Goal: Communication & Community: Answer question/provide support

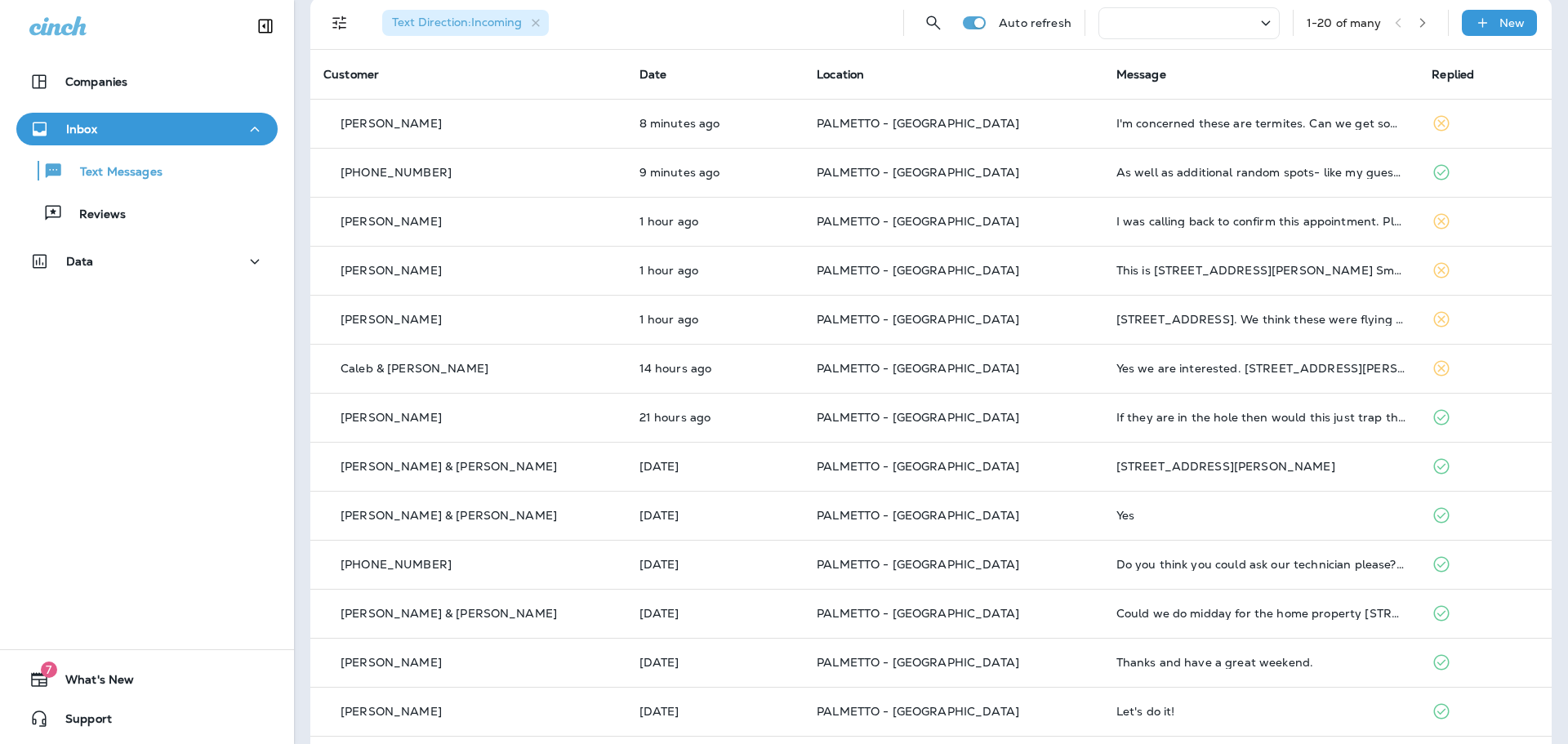
scroll to position [15, 0]
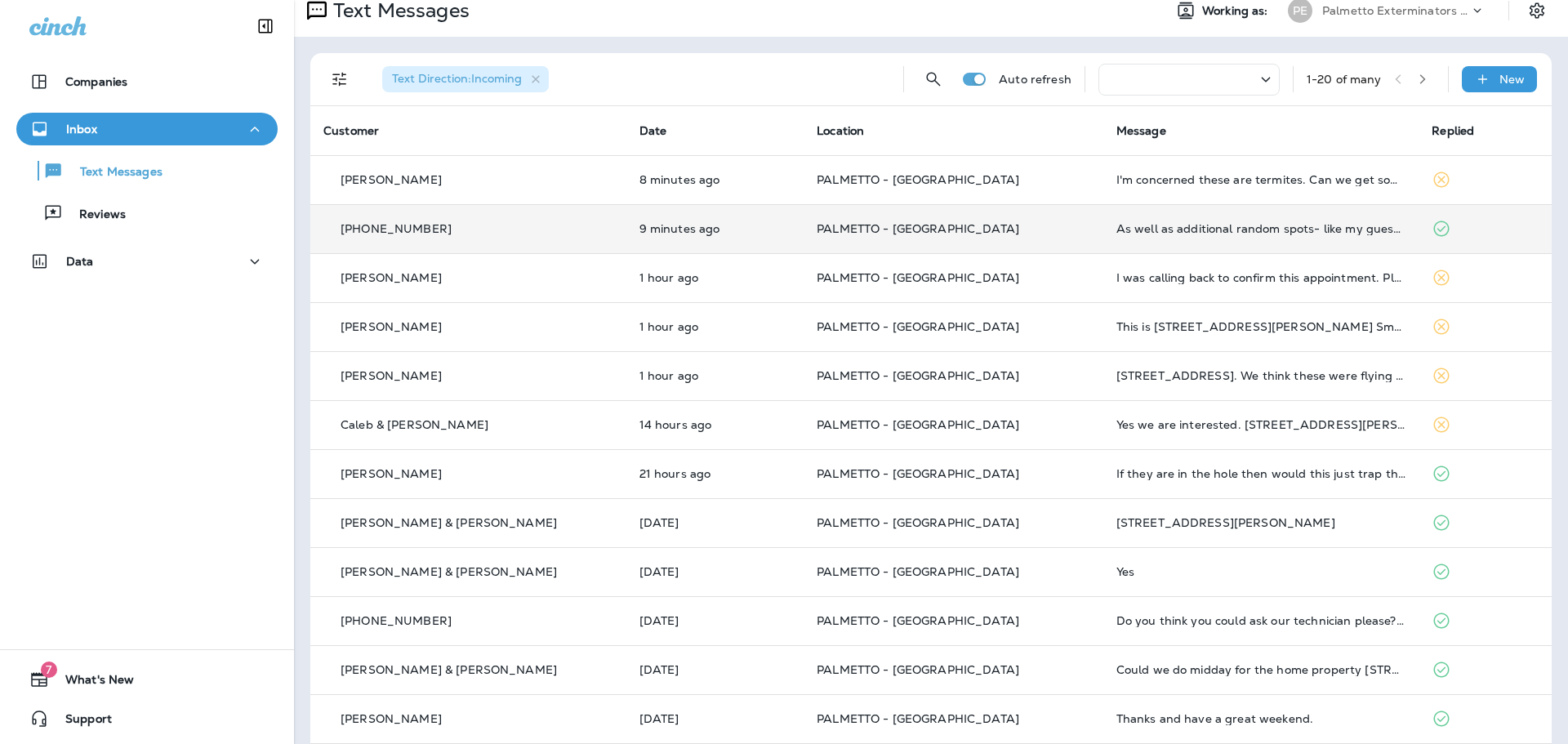
click at [1321, 236] on td "As well as additional random spots- like my guest bedroom that doesn't get used" at bounding box center [1261, 229] width 316 height 49
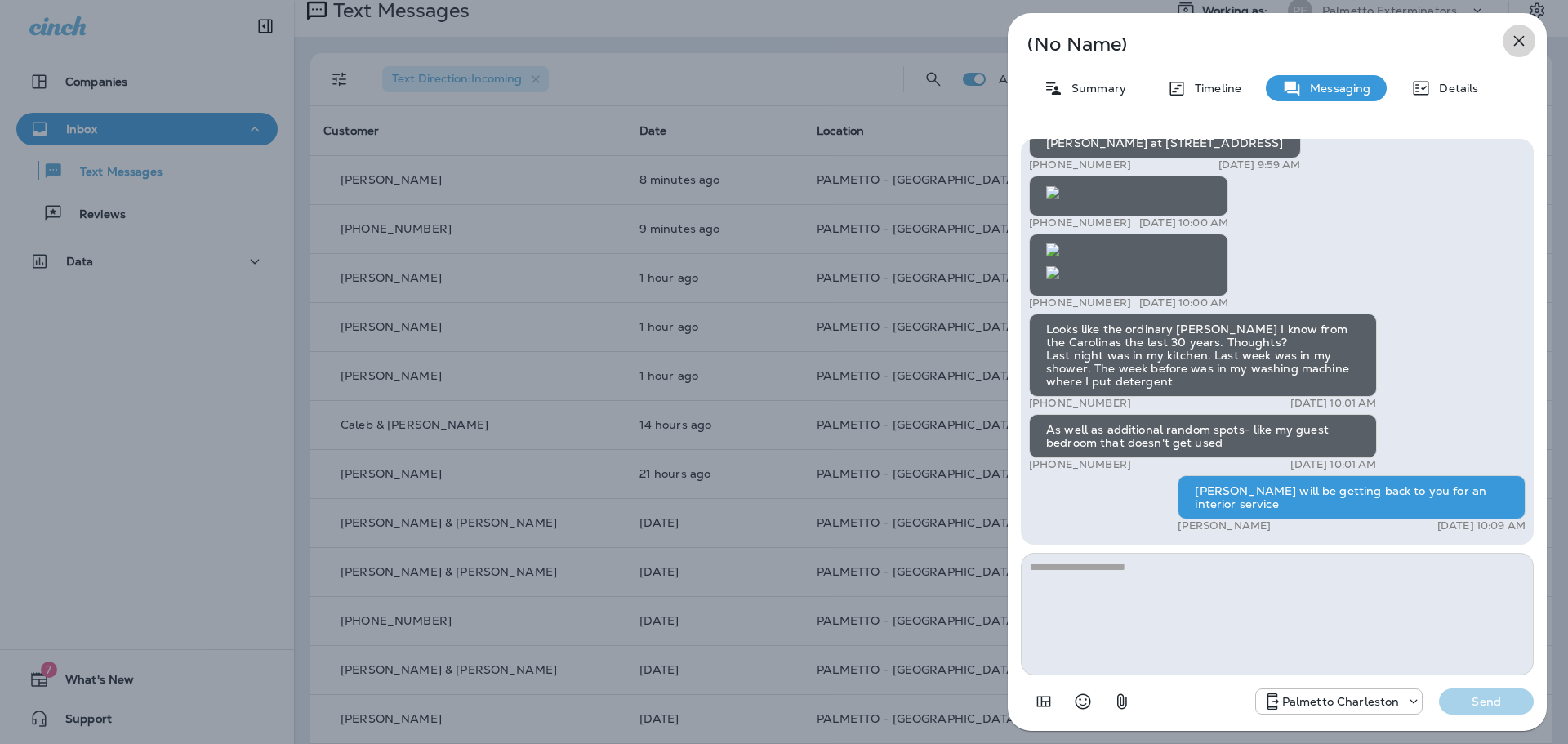
click at [1511, 34] on icon "button" at bounding box center [1518, 40] width 20 height 20
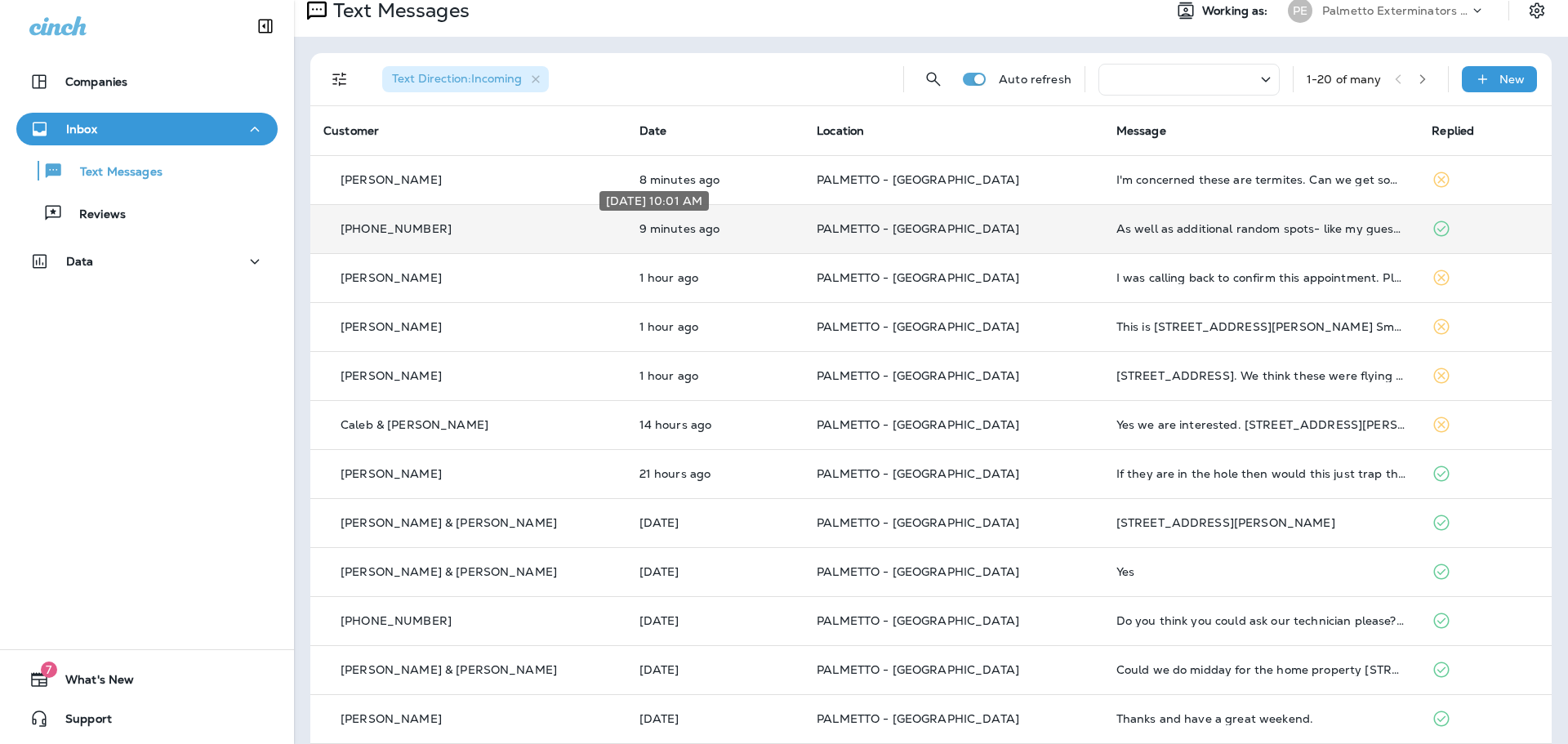
click at [765, 226] on p "9 minutes ago" at bounding box center [715, 229] width 151 height 13
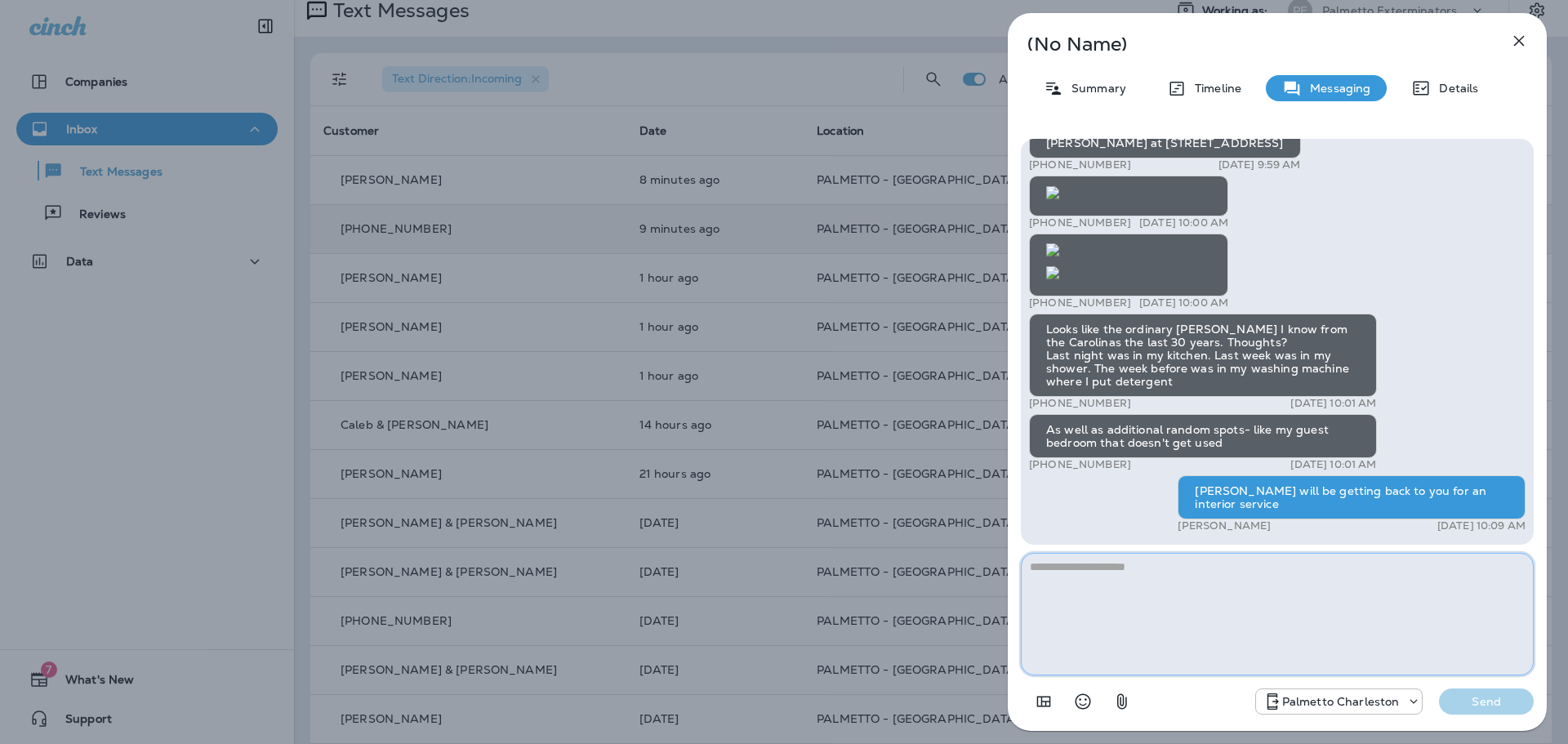
click at [1350, 576] on textarea at bounding box center [1276, 614] width 513 height 122
type textarea "**********"
click at [1468, 699] on p "Send" at bounding box center [1485, 702] width 69 height 15
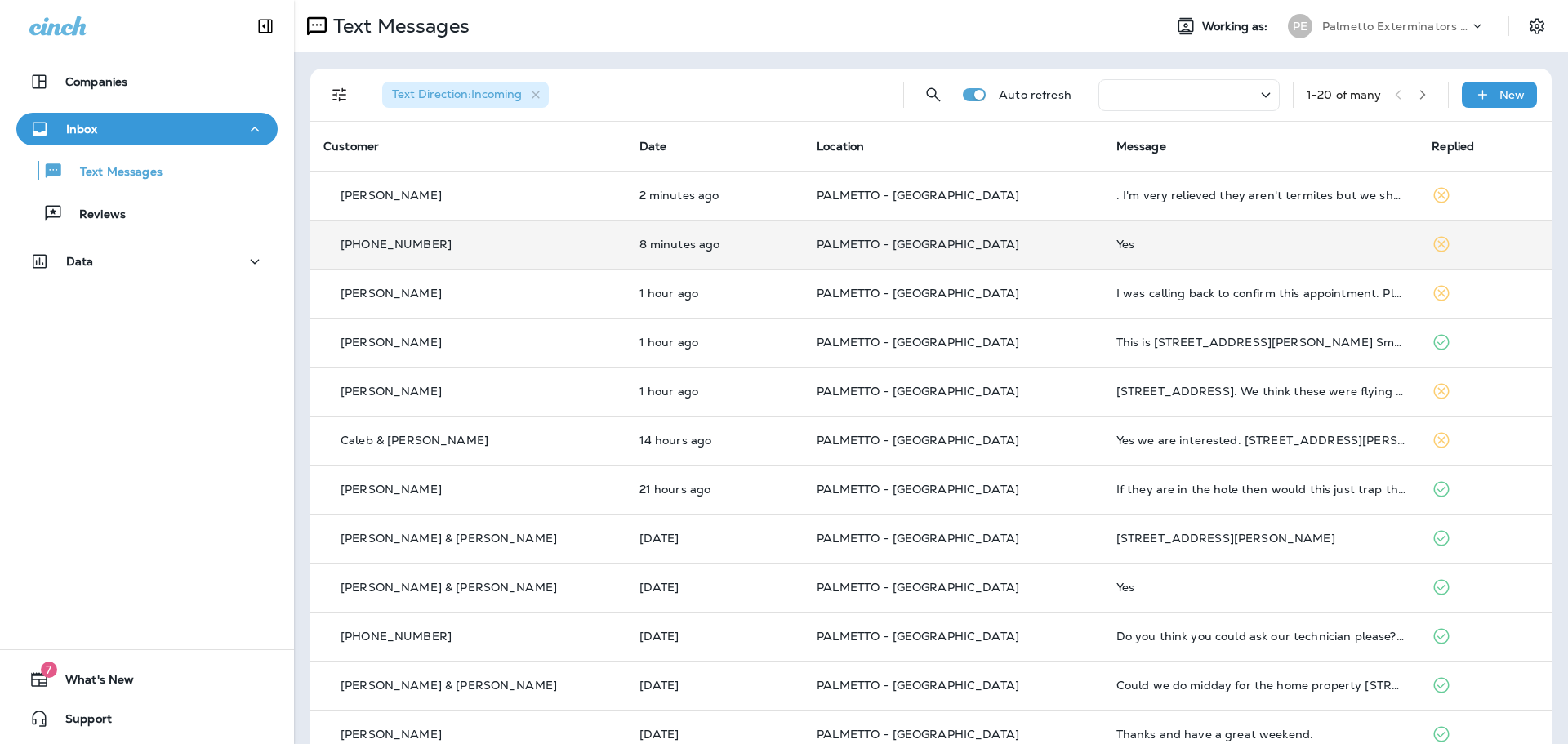
click at [1244, 249] on div "Yes" at bounding box center [1261, 245] width 290 height 13
